Goal: Task Accomplishment & Management: Use online tool/utility

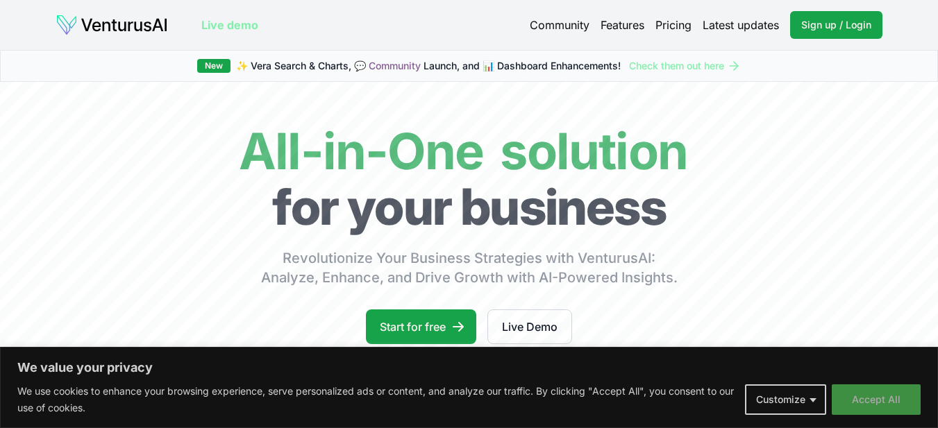
click at [886, 391] on button "Accept All" at bounding box center [876, 400] width 89 height 31
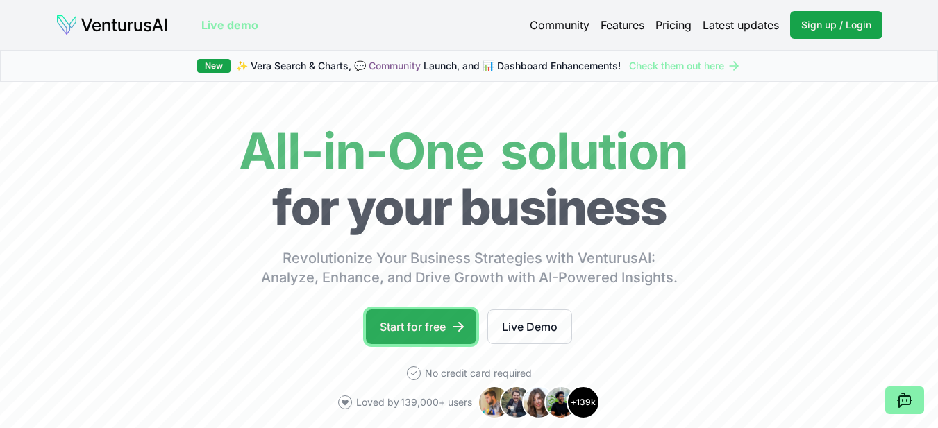
click at [428, 319] on link "Start for free" at bounding box center [421, 327] width 110 height 35
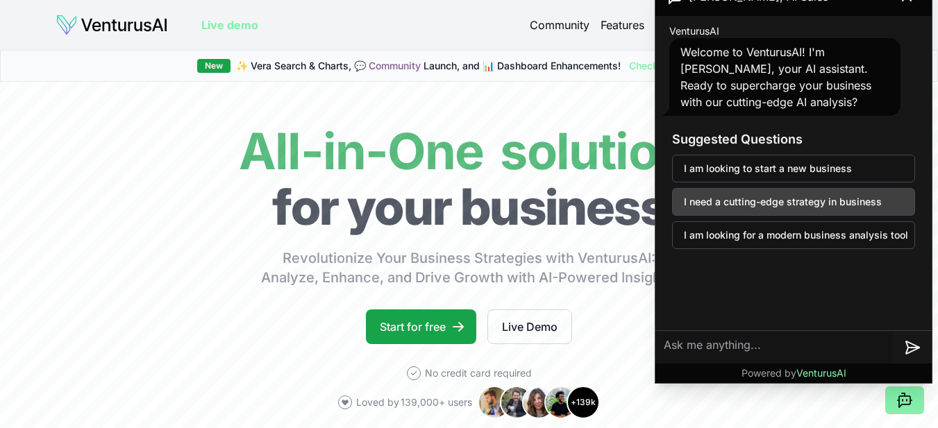
click at [775, 205] on button "I need a cutting-edge strategy in business" at bounding box center [793, 202] width 243 height 28
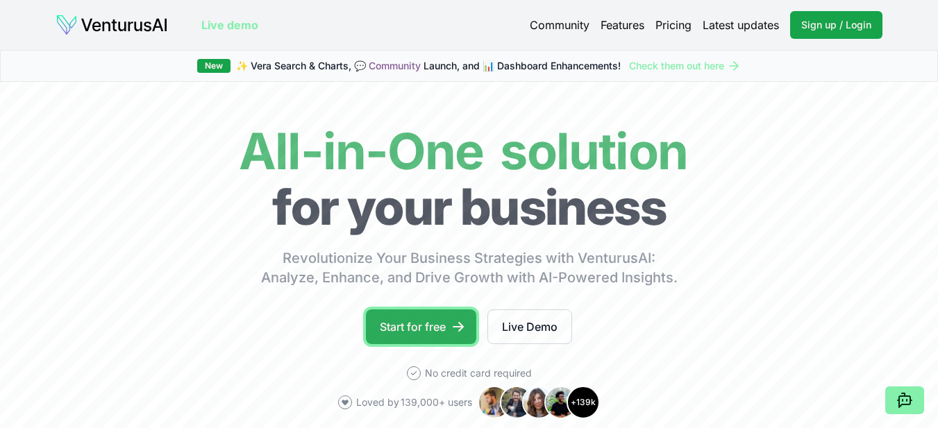
click at [425, 317] on link "Start for free" at bounding box center [421, 327] width 110 height 35
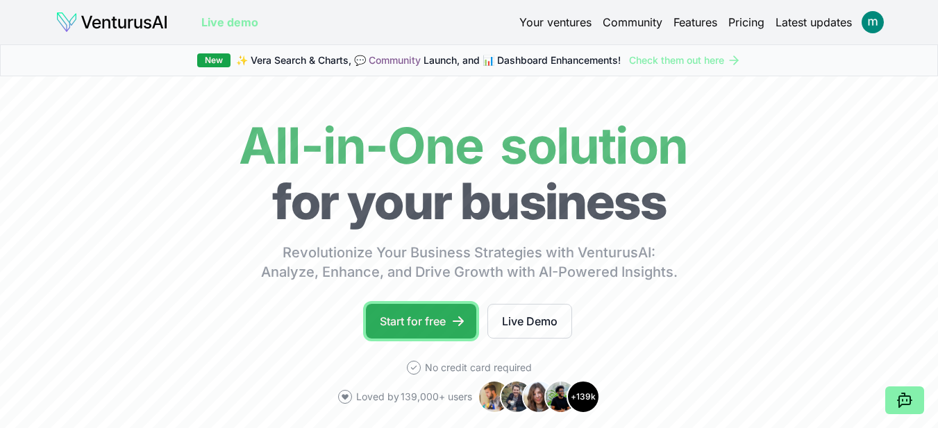
click at [446, 317] on link "Start for free" at bounding box center [421, 321] width 110 height 35
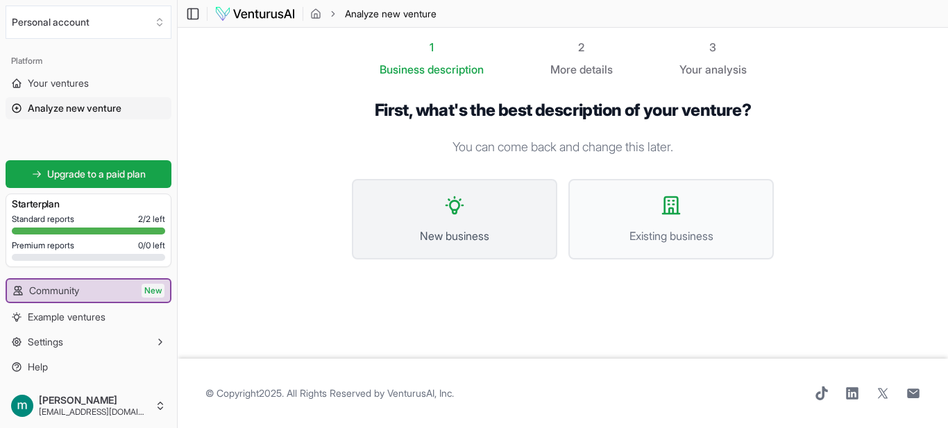
click at [532, 242] on span "New business" at bounding box center [454, 236] width 175 height 17
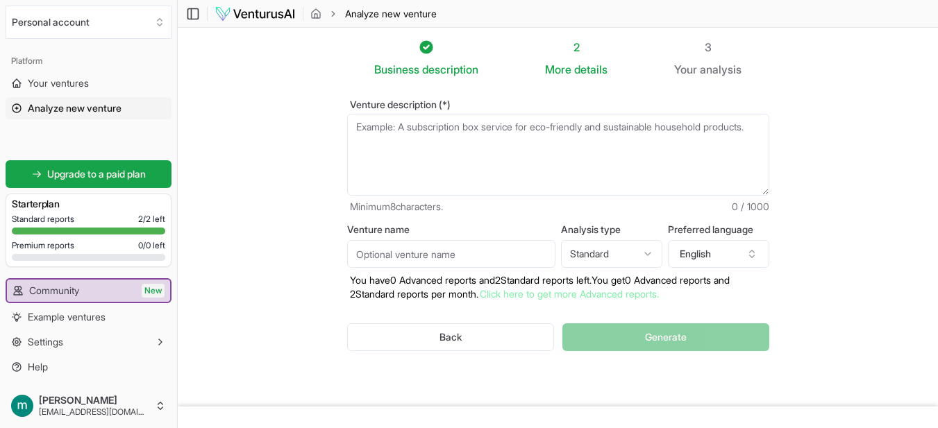
click at [415, 157] on textarea "Venture description (*)" at bounding box center [558, 155] width 422 height 82
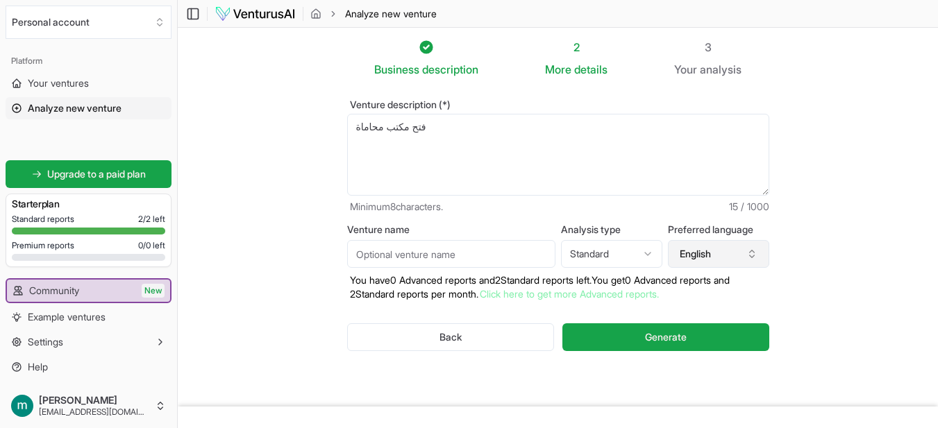
type textarea "فتح مكتب محاماة"
click at [714, 248] on button "English" at bounding box center [718, 254] width 101 height 28
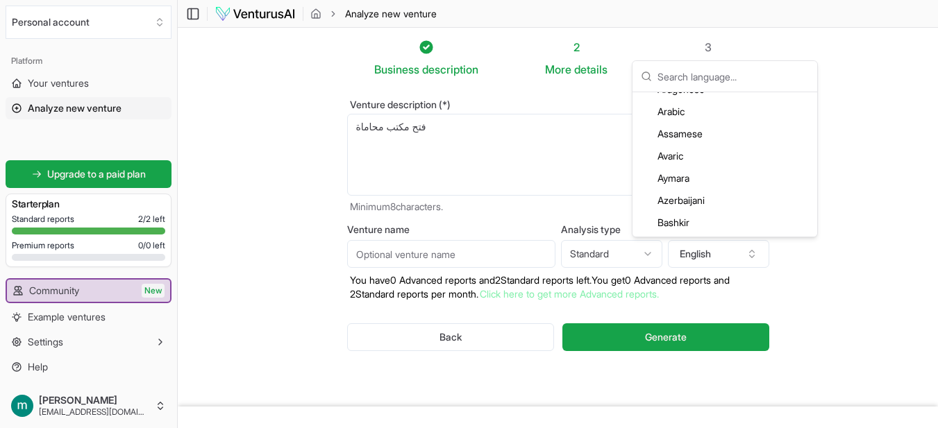
scroll to position [122, 0]
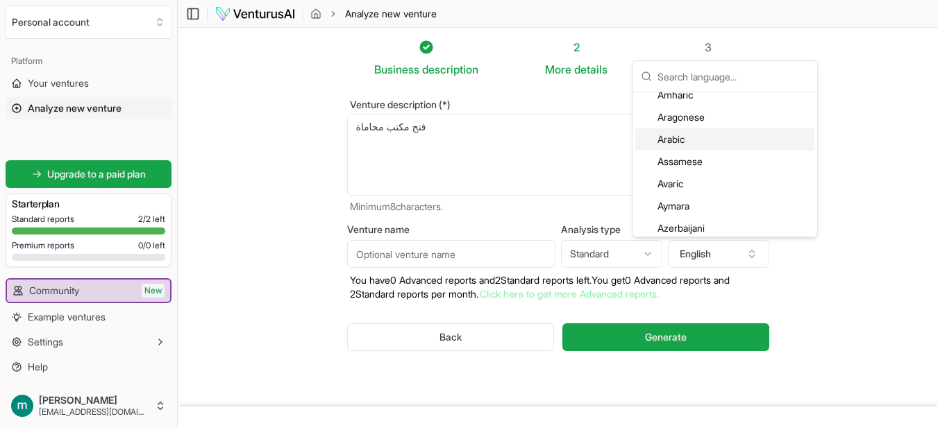
click at [655, 142] on div "Arabic" at bounding box center [724, 139] width 179 height 22
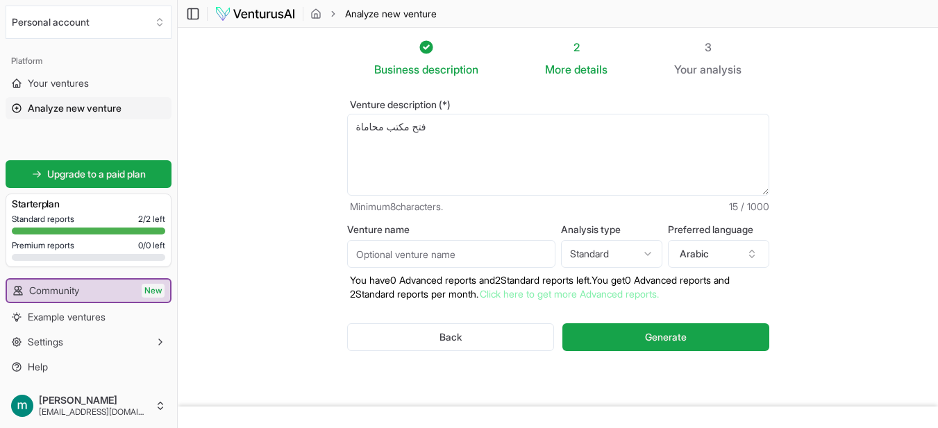
click at [615, 255] on html "We value your privacy We use cookies to enhance your browsing experience, serve…" at bounding box center [469, 214] width 938 height 428
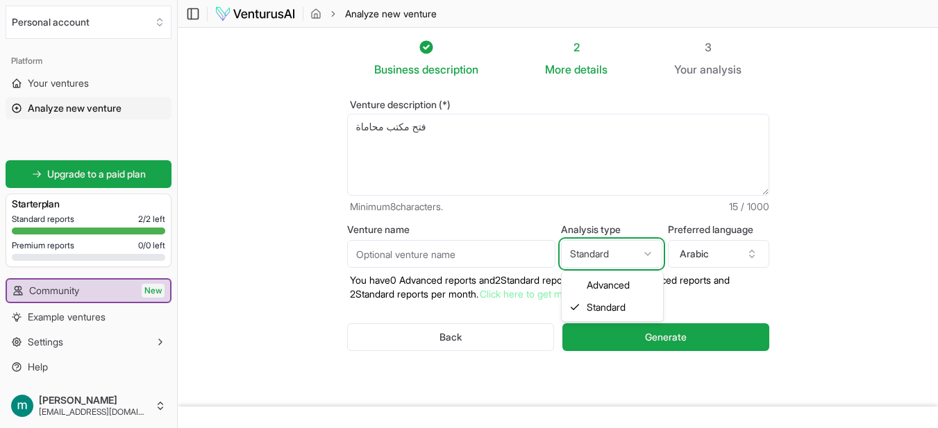
click at [425, 166] on html "We value your privacy We use cookies to enhance your browsing experience, serve…" at bounding box center [469, 214] width 938 height 428
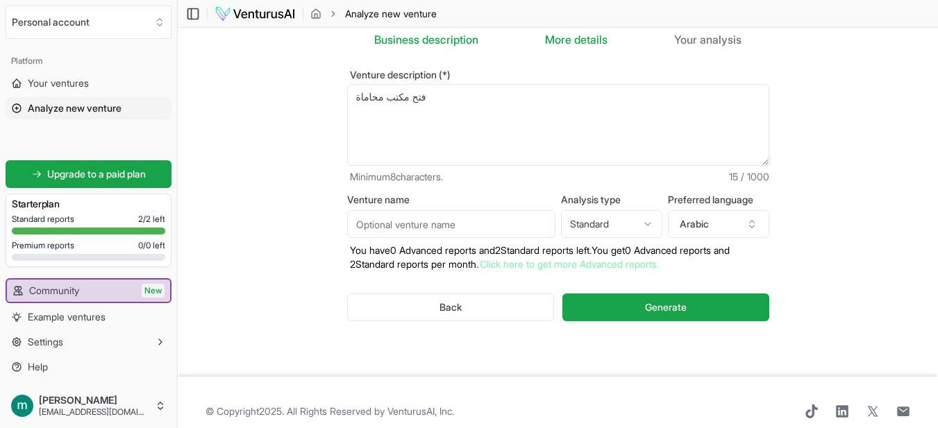
click at [448, 130] on textarea "فتح مكتب محاماة" at bounding box center [558, 125] width 422 height 82
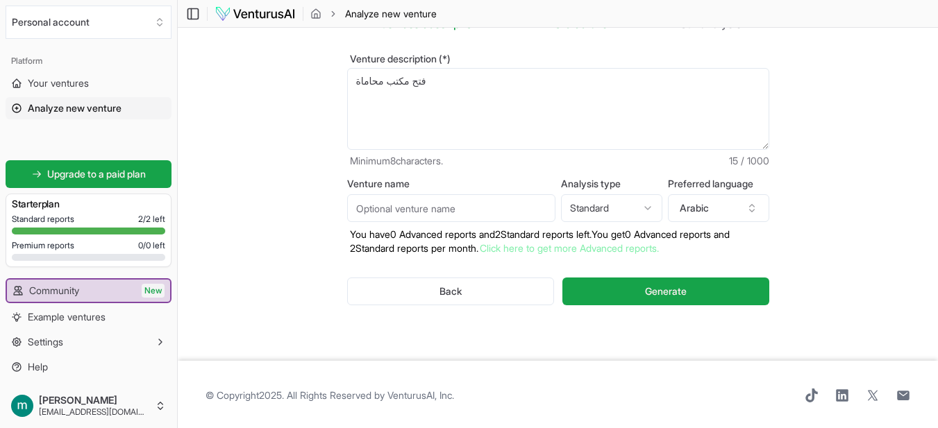
scroll to position [48, 0]
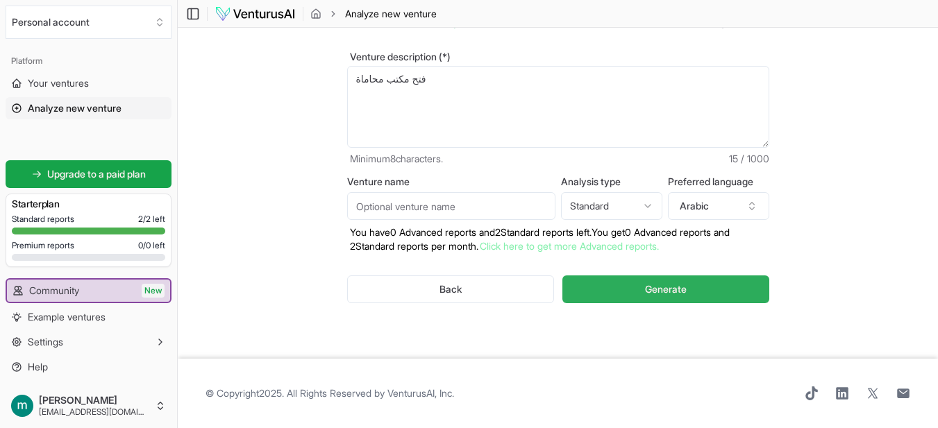
click at [641, 282] on button "Generate" at bounding box center [665, 290] width 206 height 28
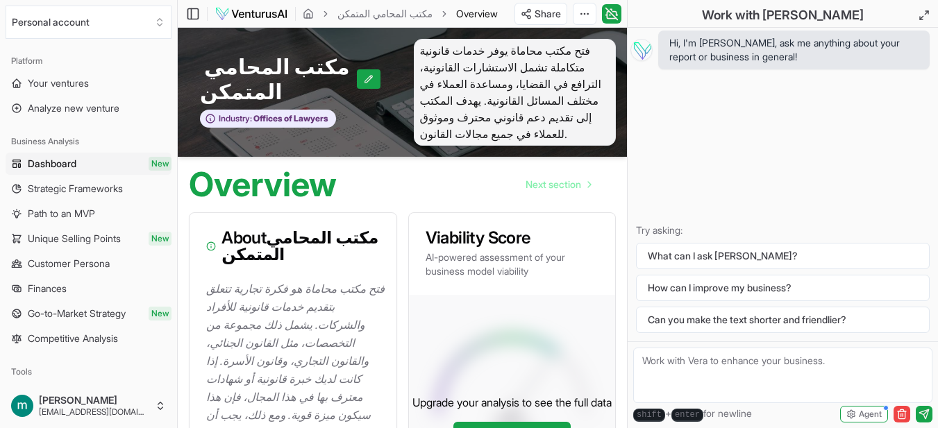
click at [349, 313] on p "فتح مكتب محاماة هو فكرة تجارية تتعلق بتقديم خدمات قانونية للأفراد والشركات. يشم…" at bounding box center [295, 406] width 179 height 253
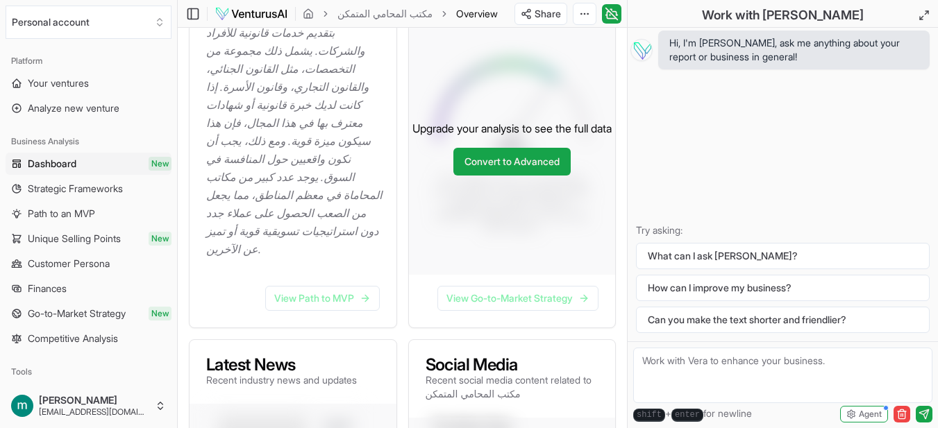
scroll to position [250, 0]
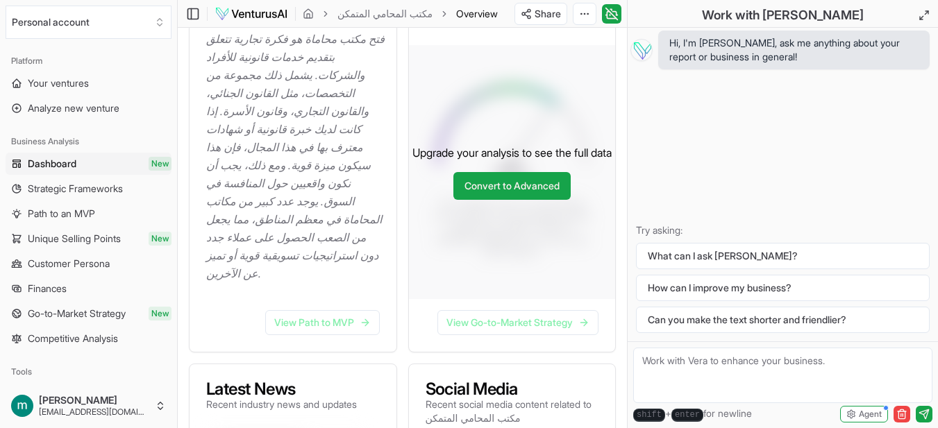
click at [349, 313] on link "View Path to MVP" at bounding box center [322, 322] width 115 height 25
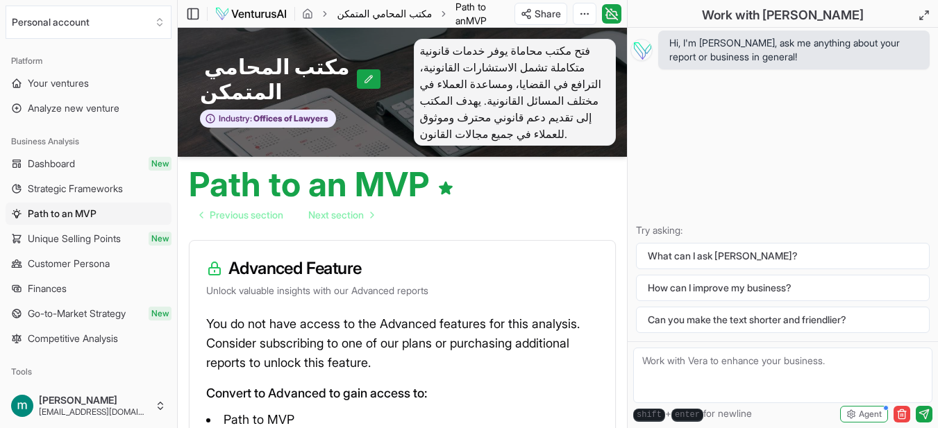
click at [377, 17] on link "مكتب المحامي المتمكن" at bounding box center [384, 14] width 95 height 14
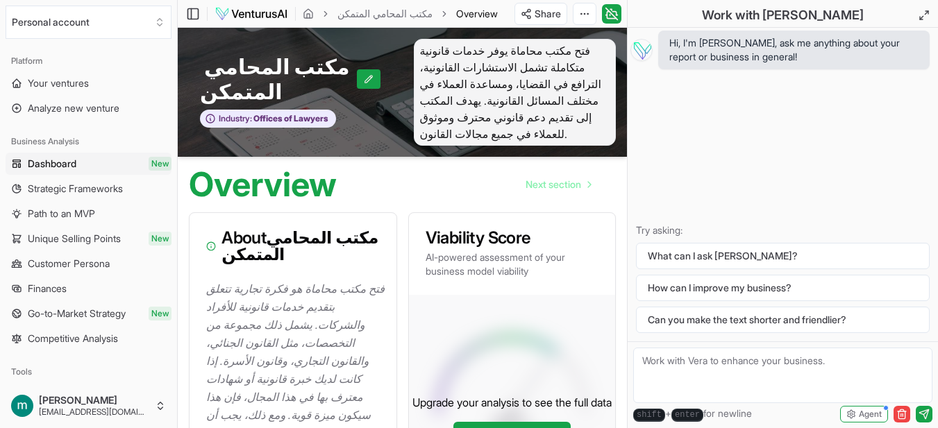
click at [262, 241] on h3 "About مكتب المحامي المتمكن" at bounding box center [293, 246] width 174 height 33
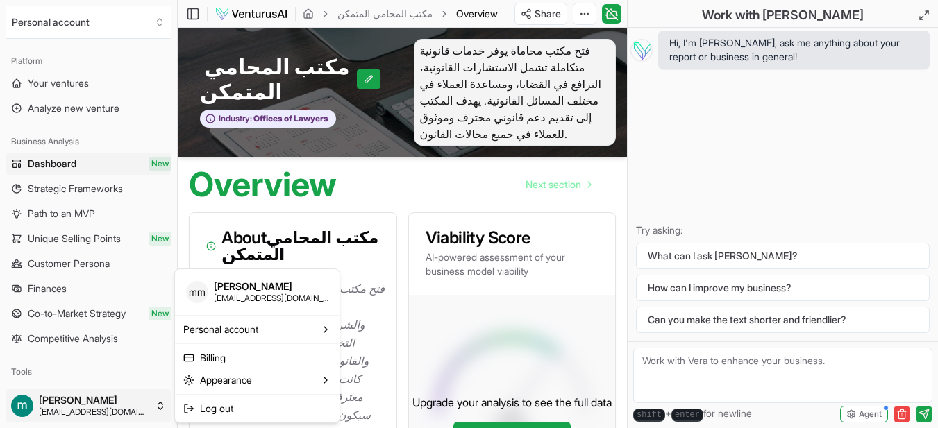
click at [21, 409] on html "We value your privacy We use cookies to enhance your browsing experience, serve…" at bounding box center [469, 214] width 938 height 428
click at [235, 405] on div "Log out" at bounding box center [257, 409] width 159 height 22
